Goal: Task Accomplishment & Management: Complete application form

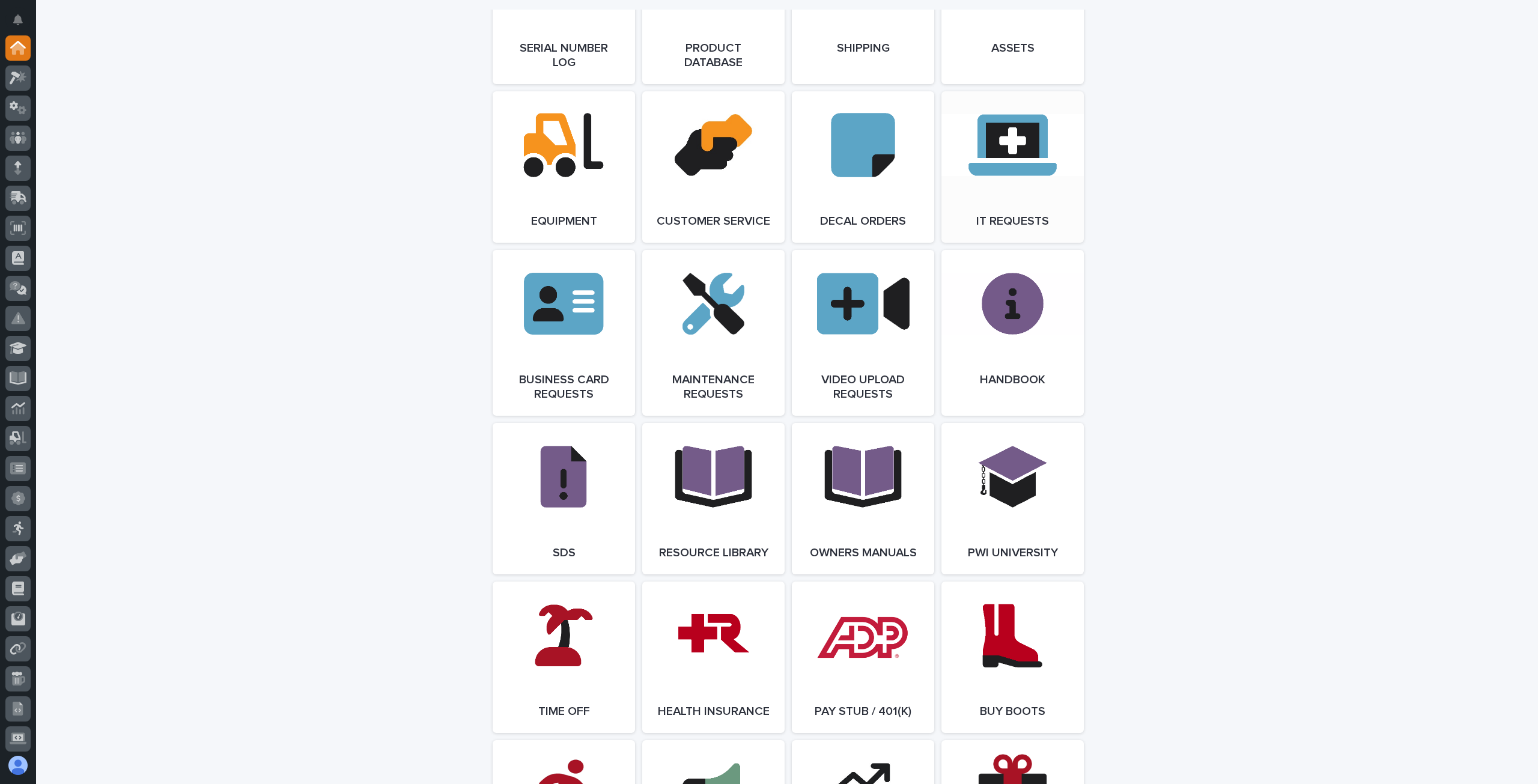
scroll to position [1642, 0]
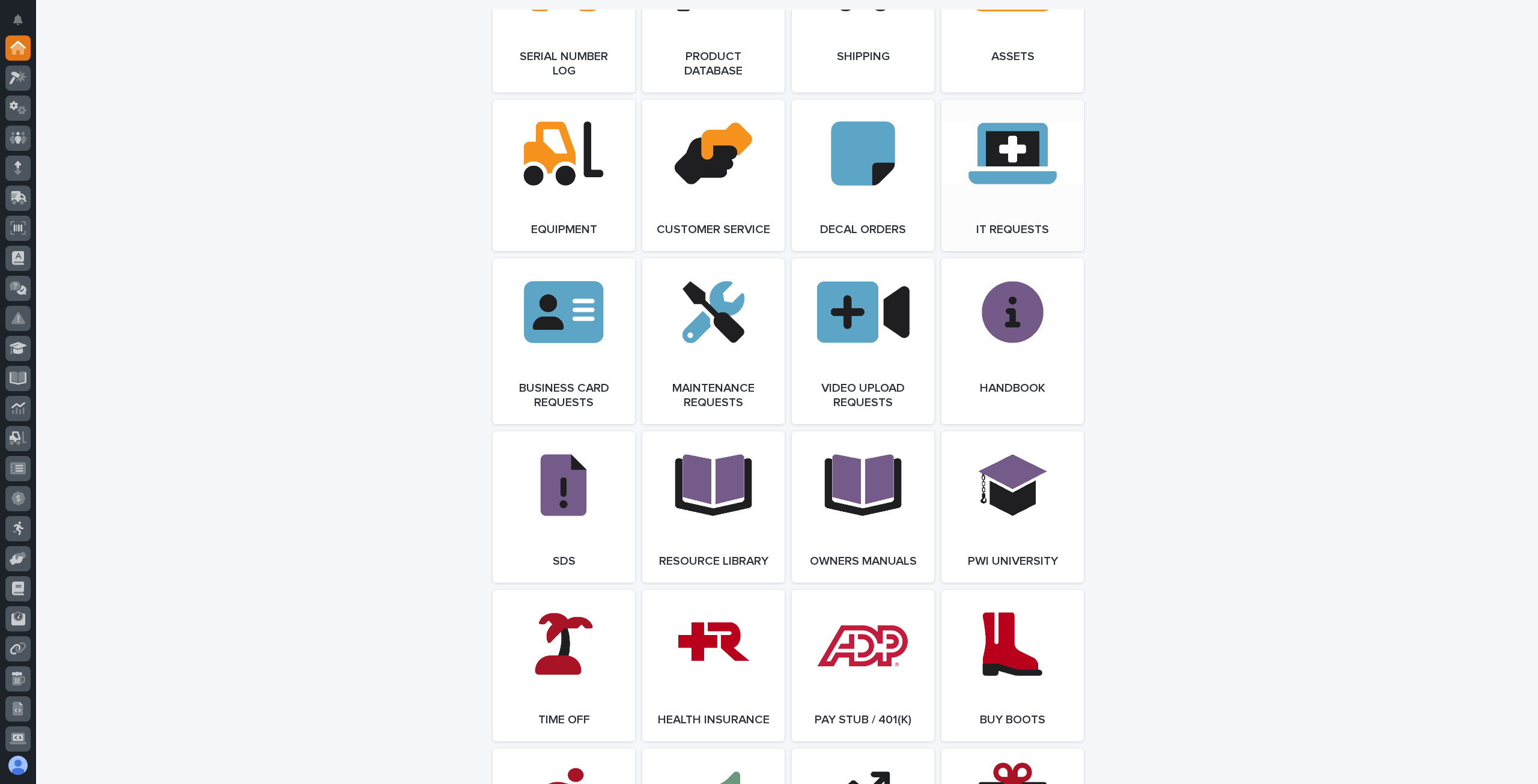
click at [986, 184] on link "Open Link" at bounding box center [1012, 175] width 142 height 151
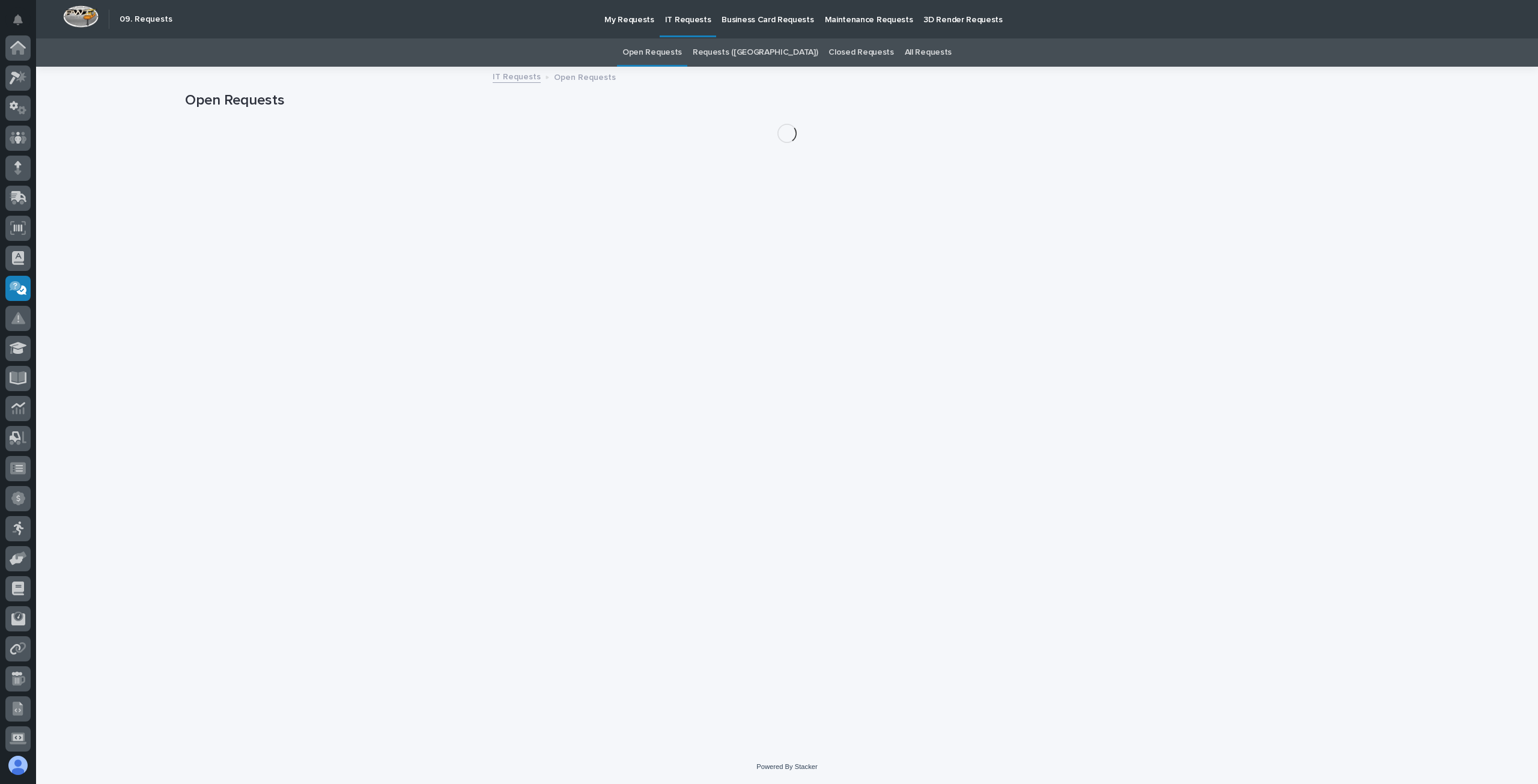
scroll to position [93, 0]
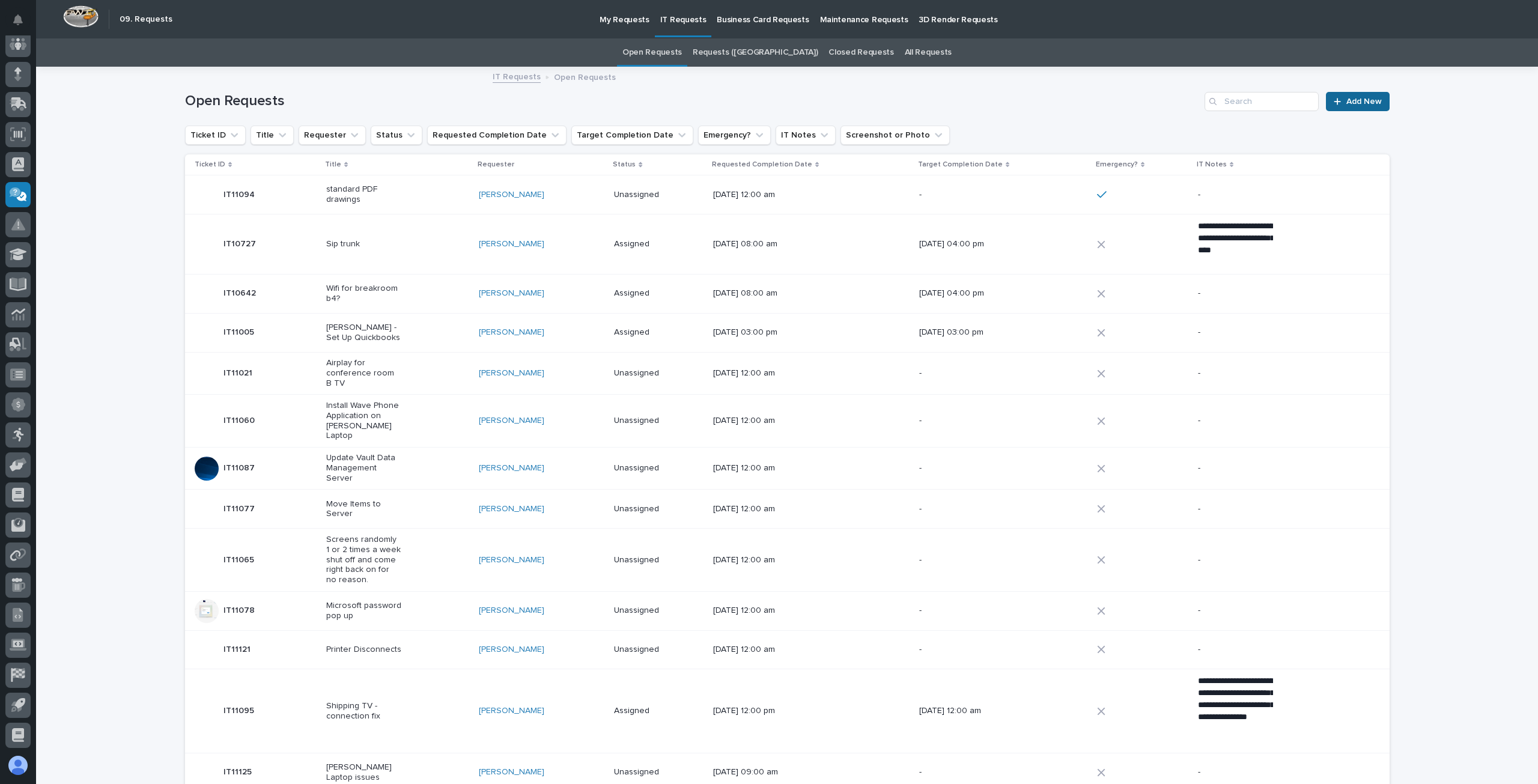
click at [1351, 101] on span "Add New" at bounding box center [1365, 102] width 36 height 8
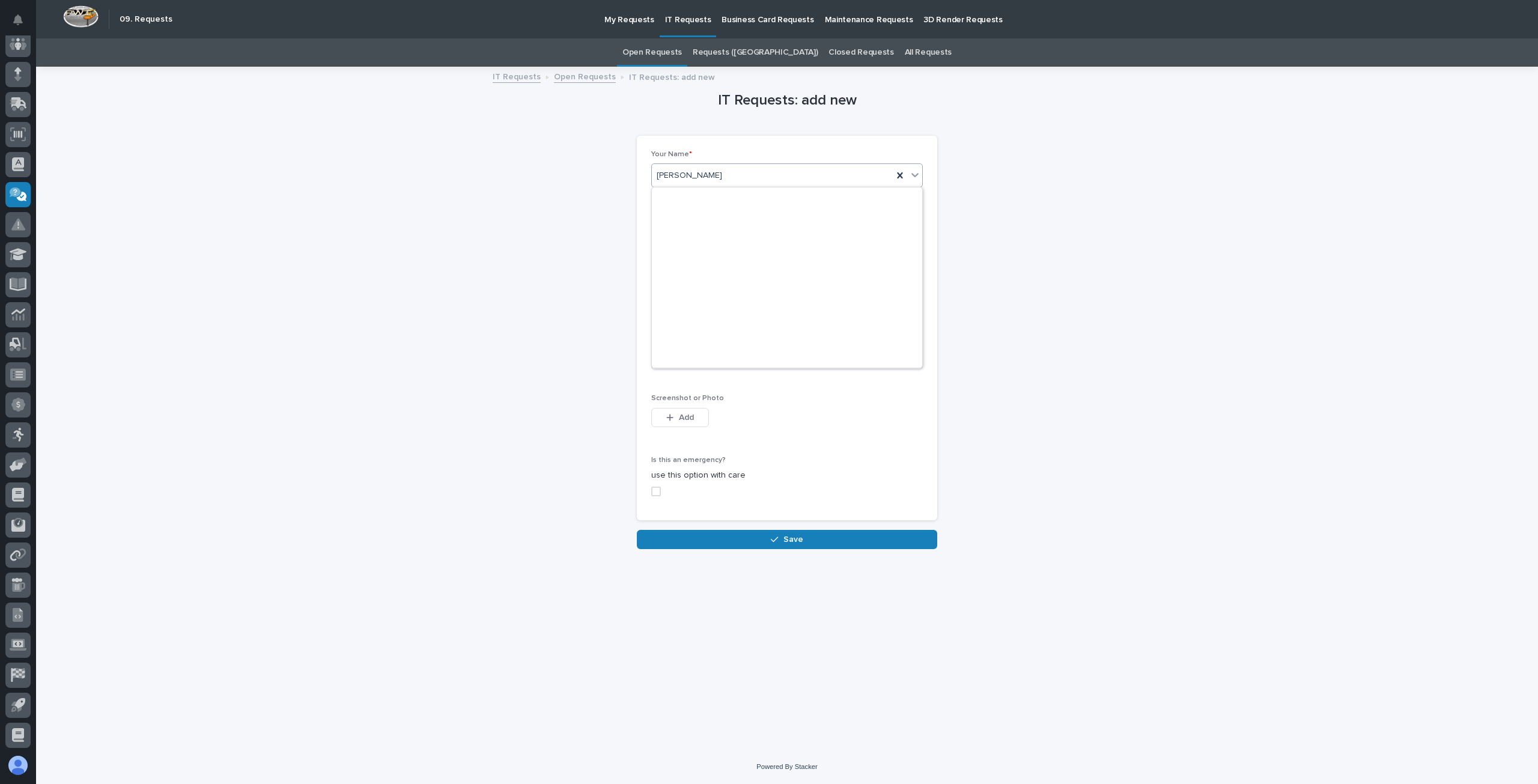
scroll to position [5637, 0]
click at [461, 197] on div "IT Requests: add new Loading... Saving… Loading... Saving… Loading... Saving… Y…" at bounding box center [787, 309] width 1205 height 481
click at [687, 244] on input at bounding box center [787, 237] width 271 height 24
type input "Windows Update"
click at [691, 303] on input "text" at bounding box center [699, 297] width 95 height 21
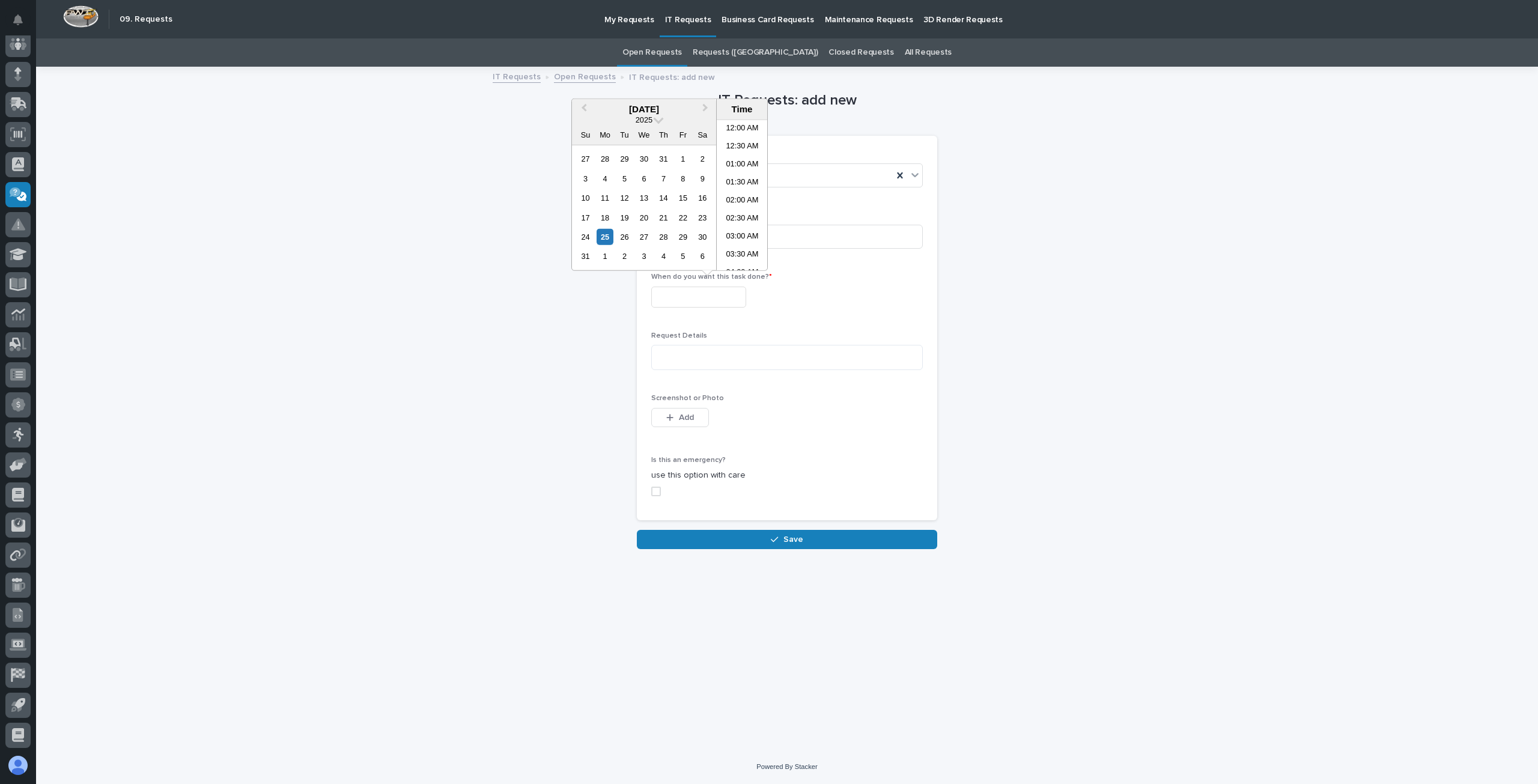
scroll to position [474, 0]
click at [643, 238] on div "27" at bounding box center [644, 237] width 16 height 16
type input "**********"
click at [1074, 327] on div "**********" at bounding box center [787, 309] width 1205 height 481
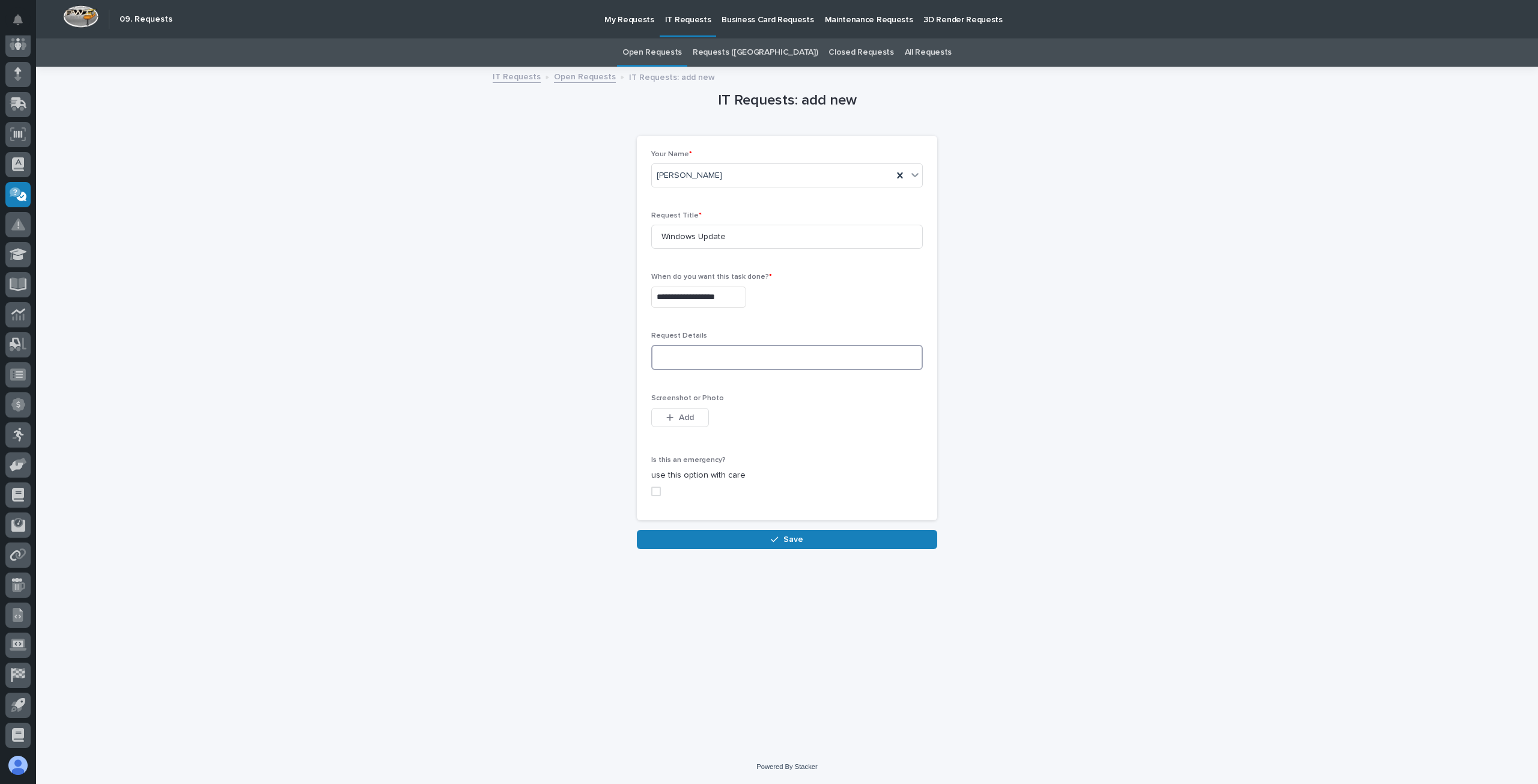
click at [691, 362] on textarea at bounding box center [787, 357] width 271 height 25
type textarea "**********"
click at [739, 545] on button "Save" at bounding box center [787, 539] width 301 height 19
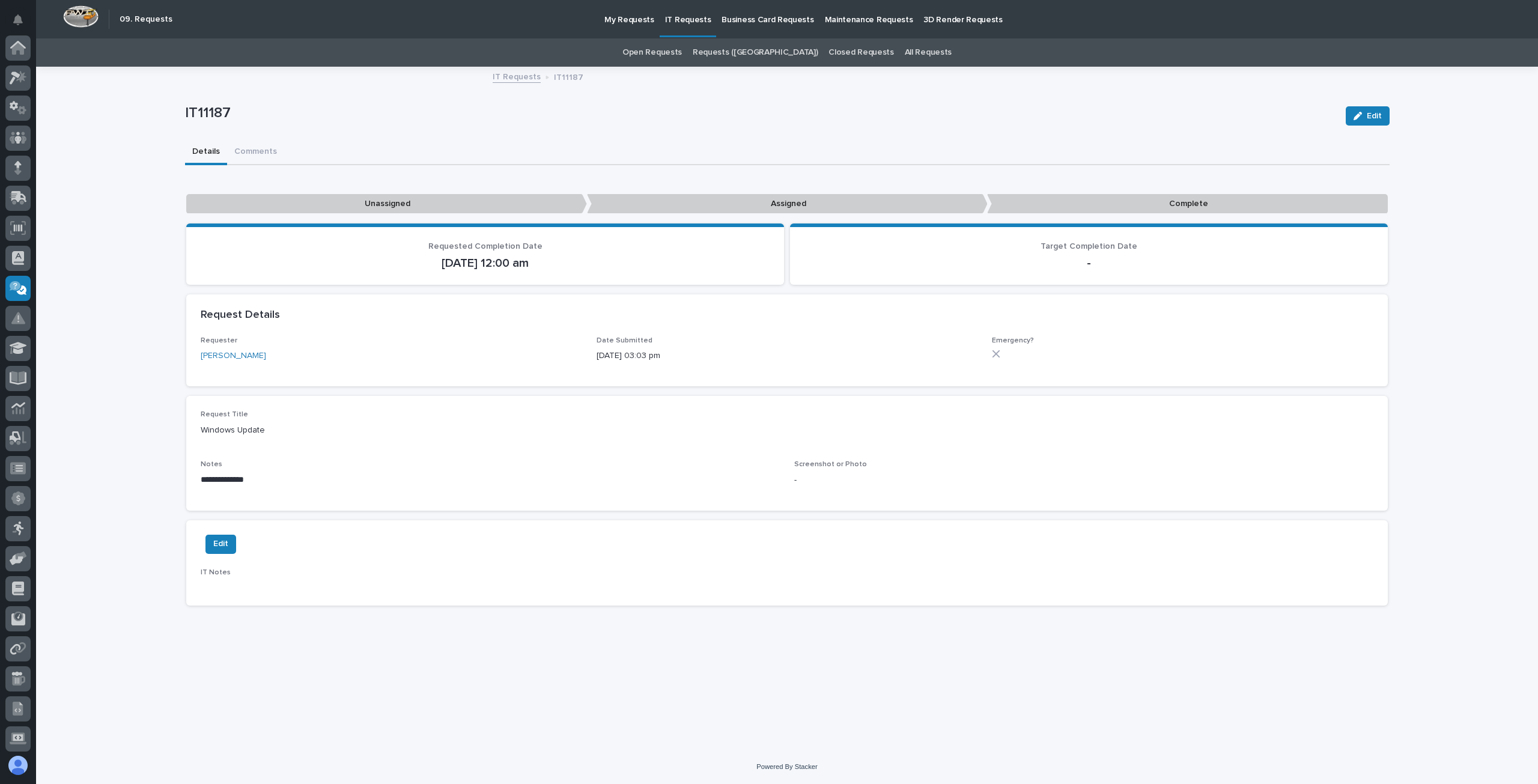
scroll to position [93, 0]
click at [507, 269] on p "[DATE] 12:00 am" at bounding box center [485, 263] width 569 height 15
